Goal: Task Accomplishment & Management: Complete application form

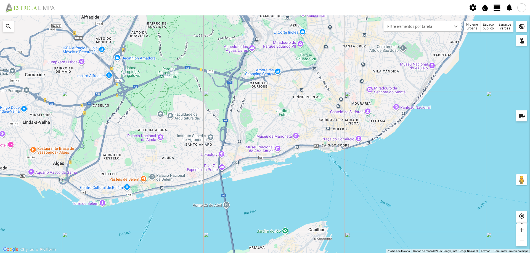
click at [495, 8] on span "view_day" at bounding box center [497, 8] width 8 height 8
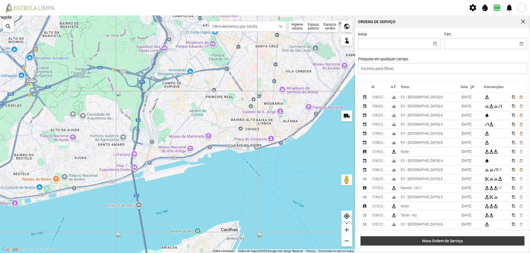
click at [435, 242] on span "Nova Ordem de Serviço" at bounding box center [442, 241] width 158 height 4
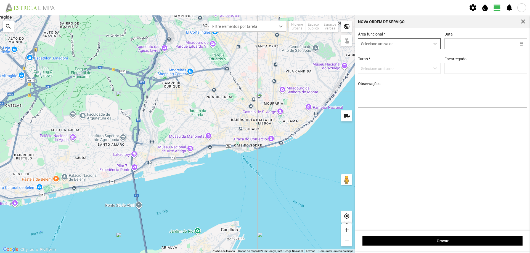
click at [433, 42] on div "dropdown trigger" at bounding box center [434, 44] width 11 height 10
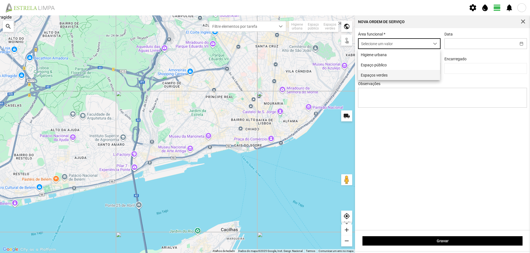
click at [398, 76] on li "Espaços verdes" at bounding box center [399, 75] width 82 height 10
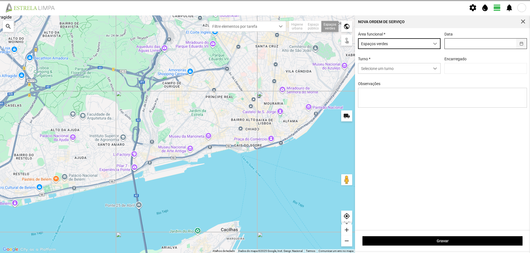
click at [524, 44] on button "button" at bounding box center [521, 44] width 11 height 10
click at [519, 44] on button "button" at bounding box center [521, 44] width 11 height 10
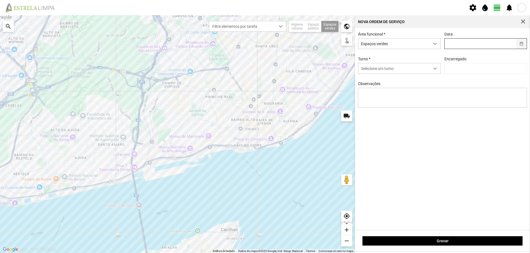
click at [523, 45] on button "button" at bounding box center [521, 44] width 11 height 10
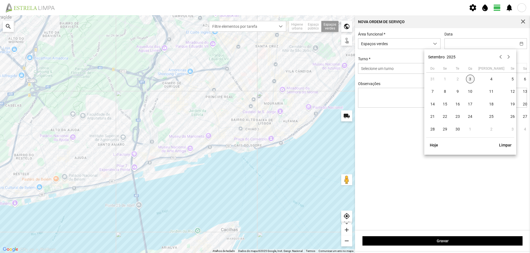
click at [471, 81] on span "3" at bounding box center [470, 79] width 9 height 9
type input "[DATE]"
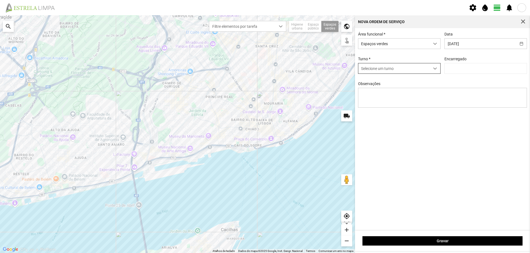
click at [436, 70] on span "dropdown trigger" at bounding box center [435, 69] width 4 height 4
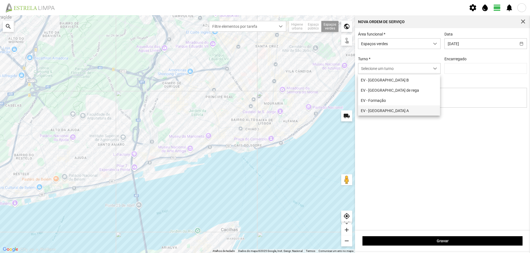
click at [382, 112] on li "EV - [GEOGRAPHIC_DATA] A" at bounding box center [399, 111] width 82 height 10
type input "[PERSON_NAME]"
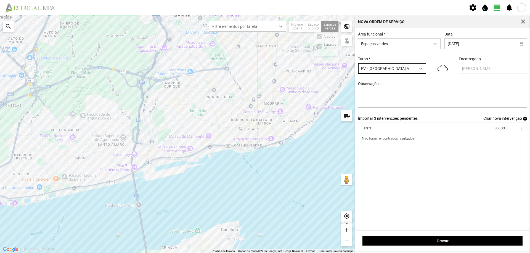
click at [329, 28] on div "Espaços verdes Árvores Espaços verdes" at bounding box center [329, 26] width 17 height 11
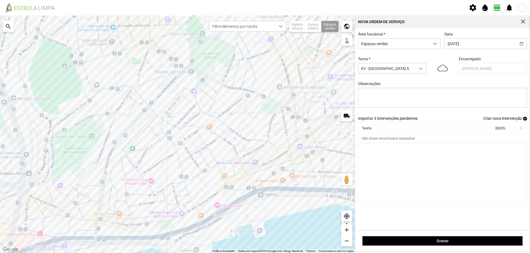
drag, startPoint x: 190, startPoint y: 140, endPoint x: 158, endPoint y: 170, distance: 43.9
click at [158, 170] on div at bounding box center [177, 134] width 355 height 238
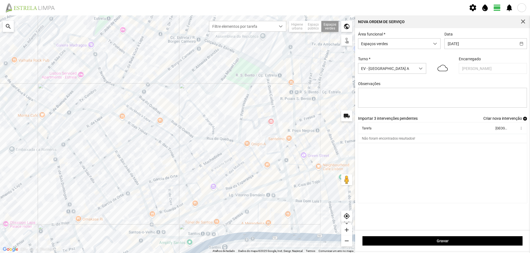
drag, startPoint x: 289, startPoint y: 90, endPoint x: 207, endPoint y: 109, distance: 84.1
click at [207, 109] on div at bounding box center [177, 134] width 355 height 238
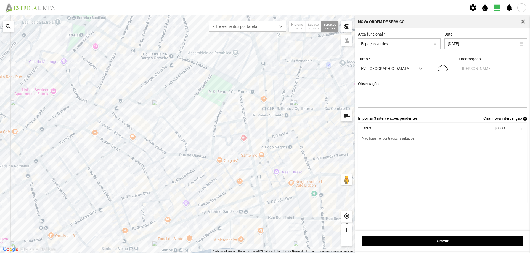
drag, startPoint x: 236, startPoint y: 117, endPoint x: 231, endPoint y: 129, distance: 12.5
click at [231, 129] on div at bounding box center [177, 134] width 355 height 238
click at [230, 99] on div at bounding box center [177, 134] width 355 height 238
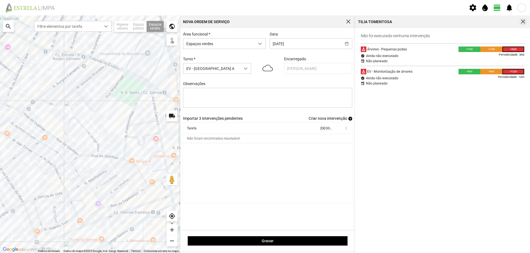
click at [522, 20] on span "button" at bounding box center [522, 21] width 5 height 5
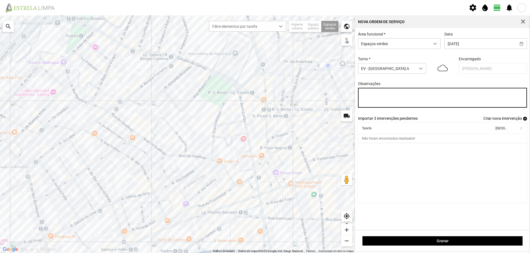
click at [375, 98] on textarea "Observações" at bounding box center [442, 98] width 169 height 20
type textarea "[GEOGRAPHIC_DATA]"
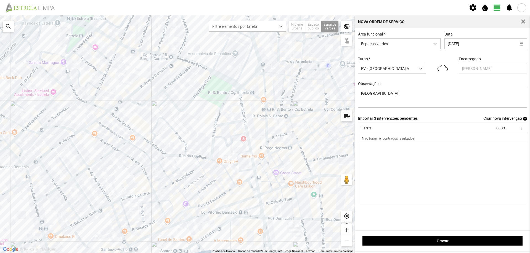
click at [525, 120] on span "add" at bounding box center [525, 119] width 4 height 4
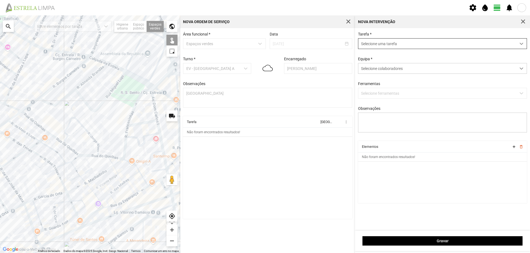
click at [410, 45] on span "Selecione uma tarefa" at bounding box center [437, 44] width 158 height 10
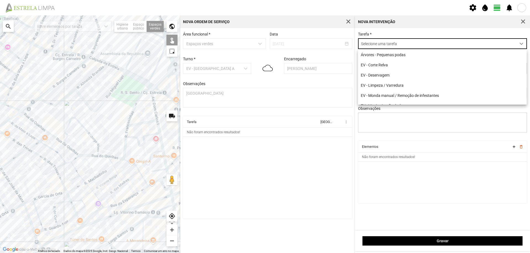
scroll to position [3, 25]
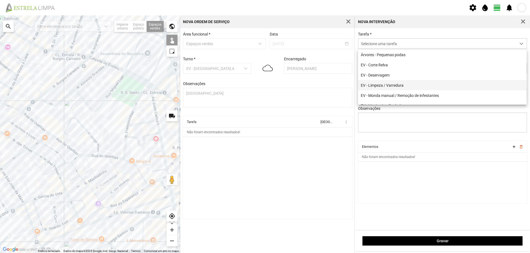
click at [408, 85] on li "EV - Limpeza / Varredura" at bounding box center [442, 85] width 169 height 10
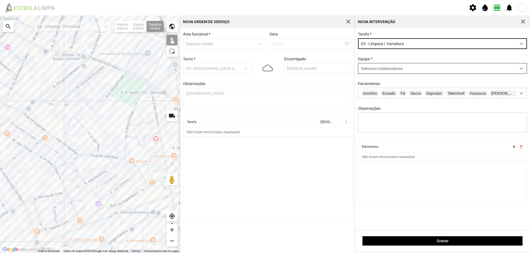
click at [386, 70] on span "Selecione colaboradores" at bounding box center [382, 68] width 42 height 4
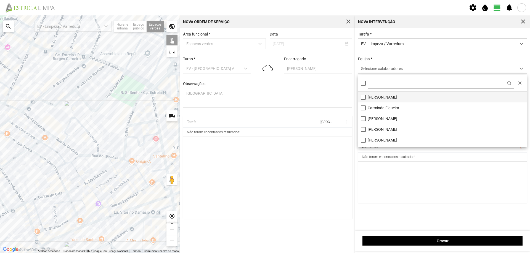
click at [385, 96] on li "[PERSON_NAME]" at bounding box center [442, 97] width 169 height 11
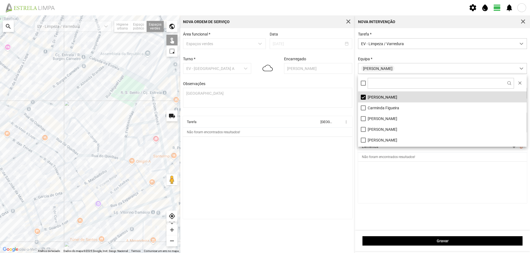
click at [385, 170] on cdk-virtual-scroll-viewport "Elementos add delete_outline Não foram encontrados resultados!" at bounding box center [442, 172] width 169 height 62
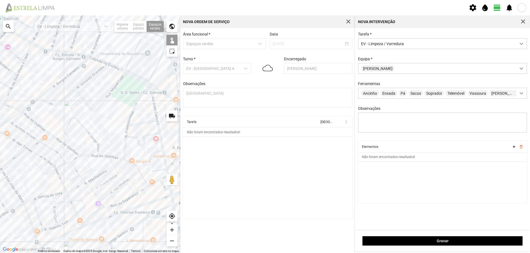
click at [141, 98] on div at bounding box center [90, 134] width 180 height 238
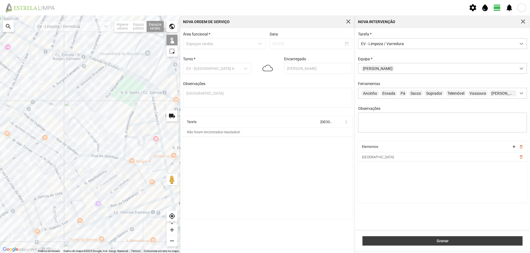
click at [409, 240] on span "Gravar" at bounding box center [442, 241] width 154 height 4
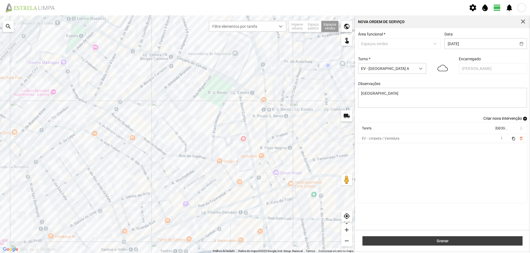
click at [445, 243] on span "Gravar" at bounding box center [442, 241] width 154 height 4
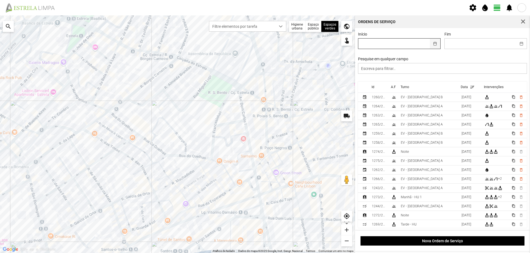
click at [430, 43] on button "button" at bounding box center [434, 44] width 11 height 10
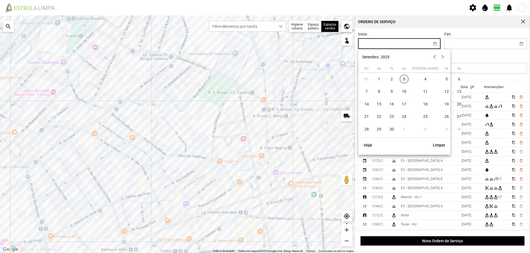
click at [404, 79] on span "3" at bounding box center [403, 79] width 9 height 9
type input "[DATE]"
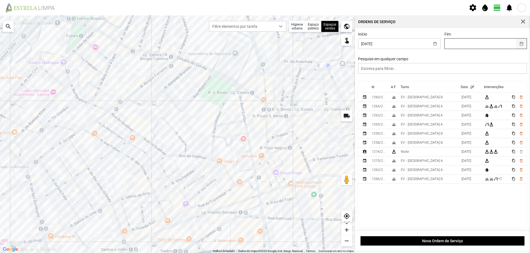
click at [516, 44] on button "button" at bounding box center [521, 44] width 11 height 10
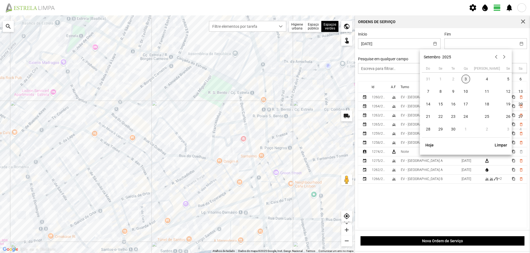
click at [468, 77] on span "3" at bounding box center [465, 79] width 9 height 9
type input "[DATE]"
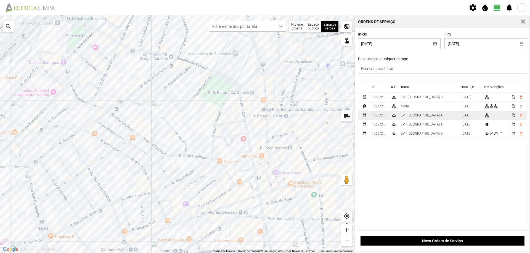
click at [426, 116] on td "EV - [GEOGRAPHIC_DATA] A" at bounding box center [428, 115] width 61 height 9
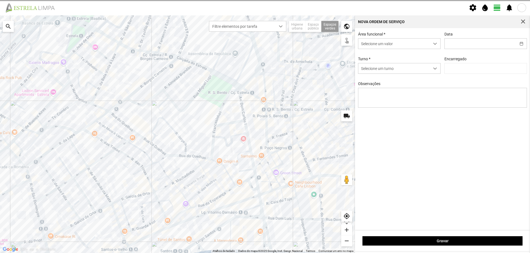
type input "[DATE]"
type input "[PERSON_NAME]"
type textarea "[GEOGRAPHIC_DATA]"
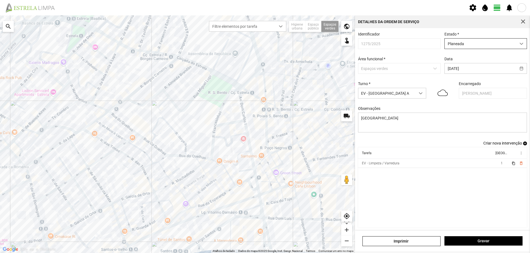
click at [503, 43] on span "Planeada" at bounding box center [479, 44] width 71 height 10
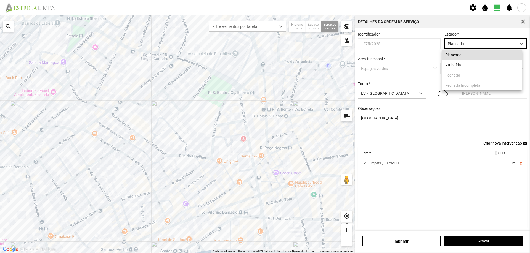
scroll to position [3, 25]
click at [466, 66] on li "Atribuída" at bounding box center [482, 65] width 80 height 10
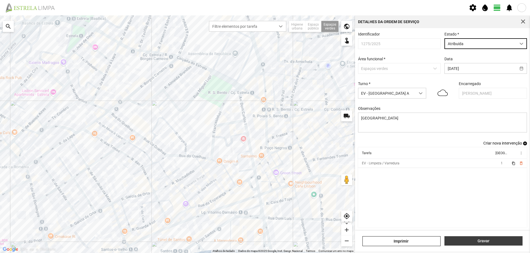
click at [476, 241] on span "Gravar" at bounding box center [483, 241] width 72 height 4
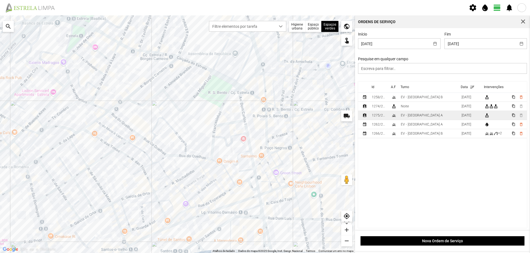
click at [433, 117] on td "EV - [GEOGRAPHIC_DATA] A" at bounding box center [428, 115] width 61 height 9
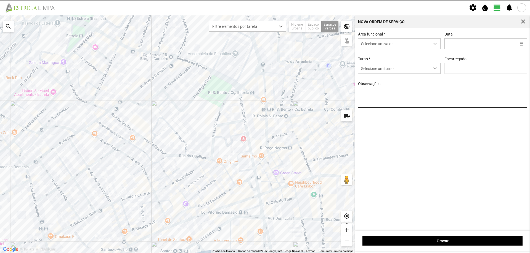
type input "[DATE]"
type textarea "[GEOGRAPHIC_DATA]"
type input "[PERSON_NAME]"
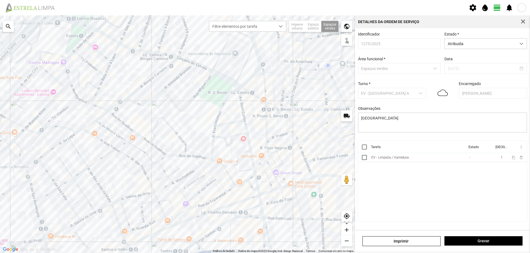
click at [367, 148] on th at bounding box center [363, 147] width 11 height 12
click at [366, 150] on div at bounding box center [364, 147] width 5 height 5
click at [519, 148] on span "more_vert" at bounding box center [520, 147] width 4 height 4
click at [507, 159] on span "Marcar como Concluída" at bounding box center [491, 158] width 41 height 4
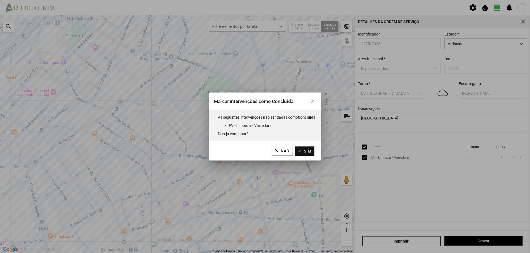
click at [312, 151] on button "Sim" at bounding box center [305, 151] width 20 height 9
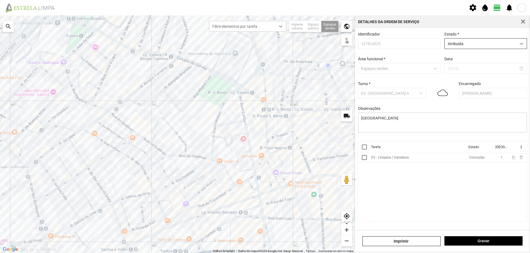
click at [468, 43] on span "Atribuída" at bounding box center [479, 44] width 71 height 10
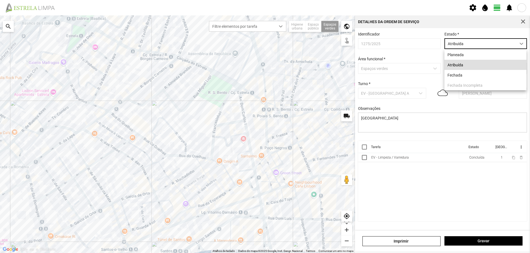
scroll to position [3, 25]
click at [465, 74] on li "Fechada" at bounding box center [485, 75] width 82 height 10
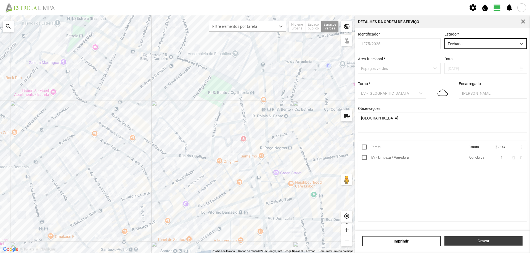
click at [473, 239] on button "Gravar" at bounding box center [483, 241] width 78 height 9
